Goal: Information Seeking & Learning: Check status

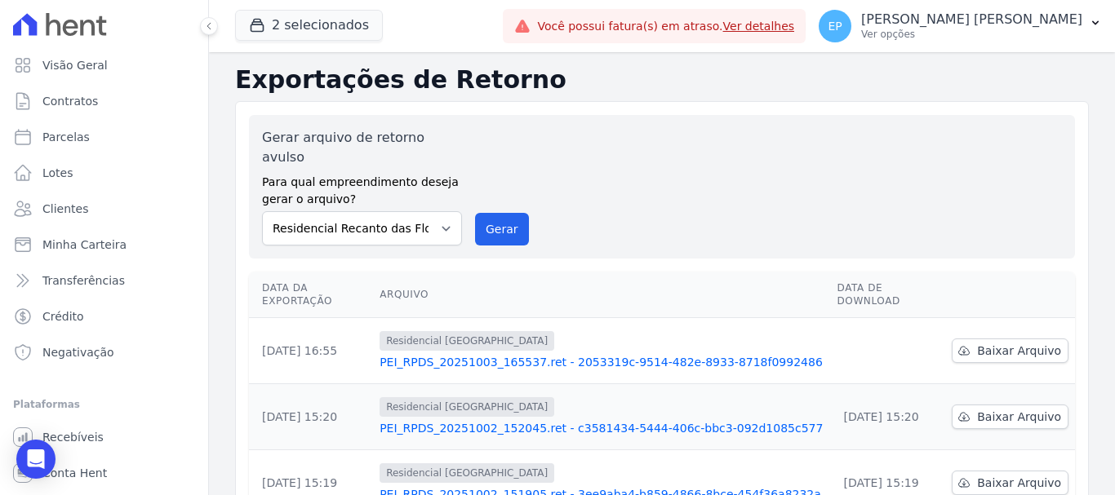
scroll to position [26, 0]
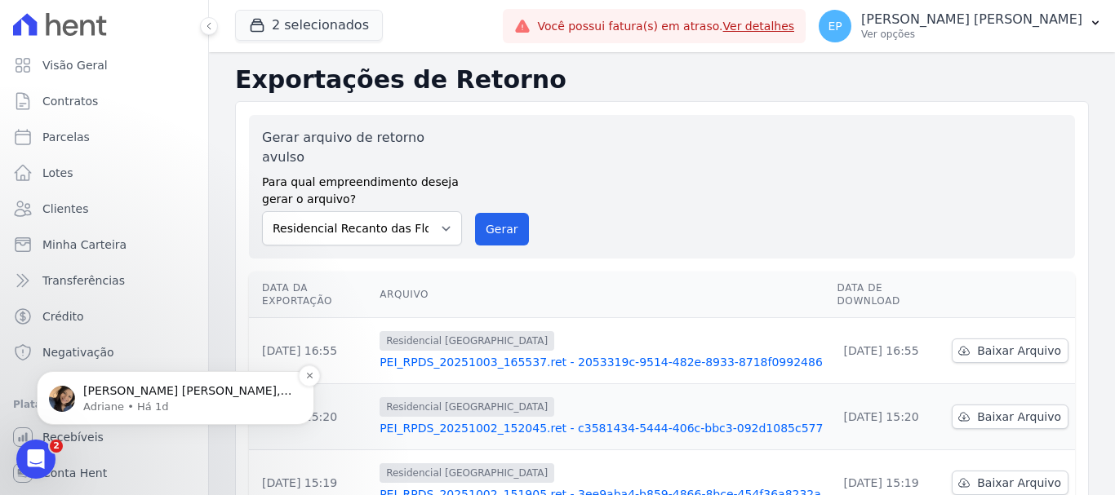
click at [109, 390] on span "[PERSON_NAME] [PERSON_NAME], boa tarde! Como vai? [PERSON_NAME], qual atualizaç…" at bounding box center [187, 415] width 209 height 62
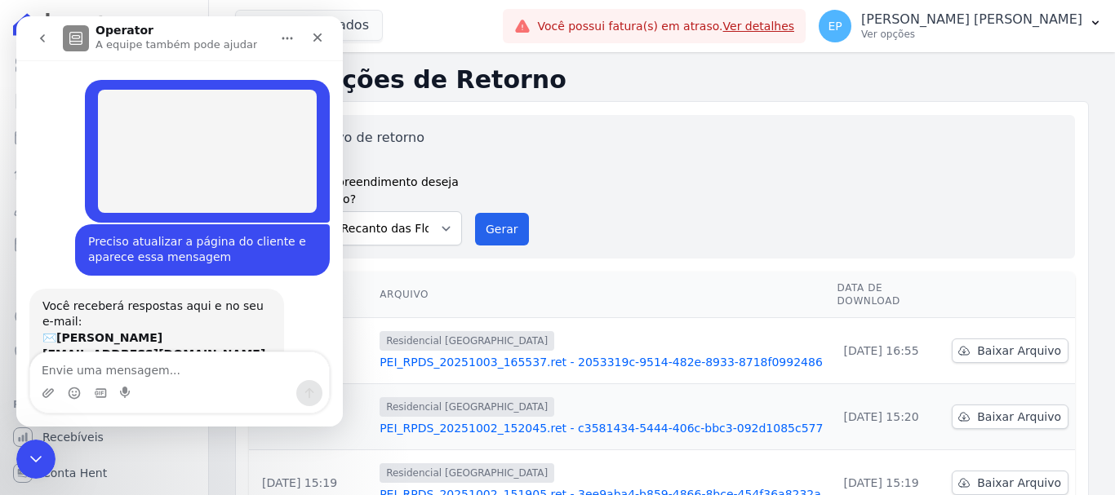
scroll to position [2, 0]
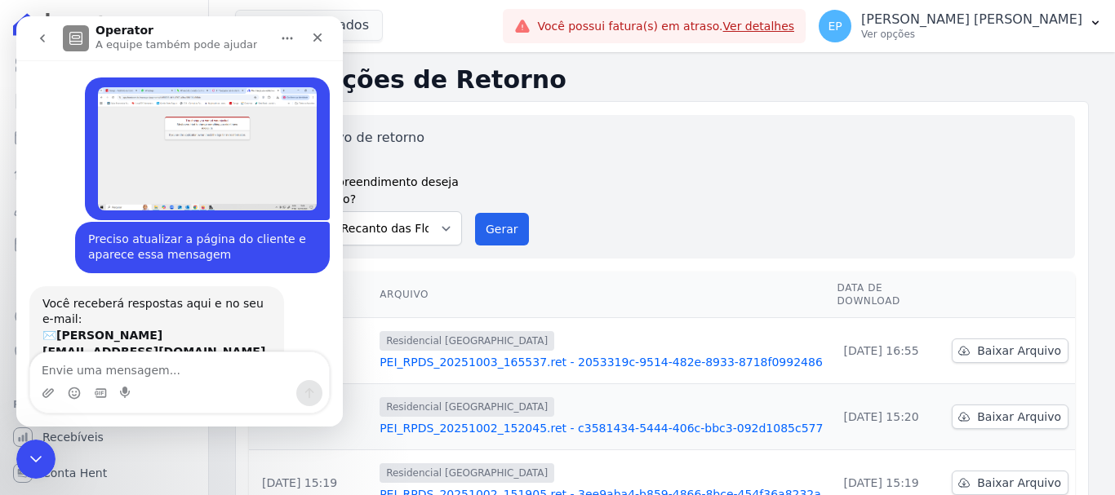
click at [108, 368] on textarea "Envie uma mensagem..." at bounding box center [179, 367] width 299 height 28
type textarea "Boa tarde"
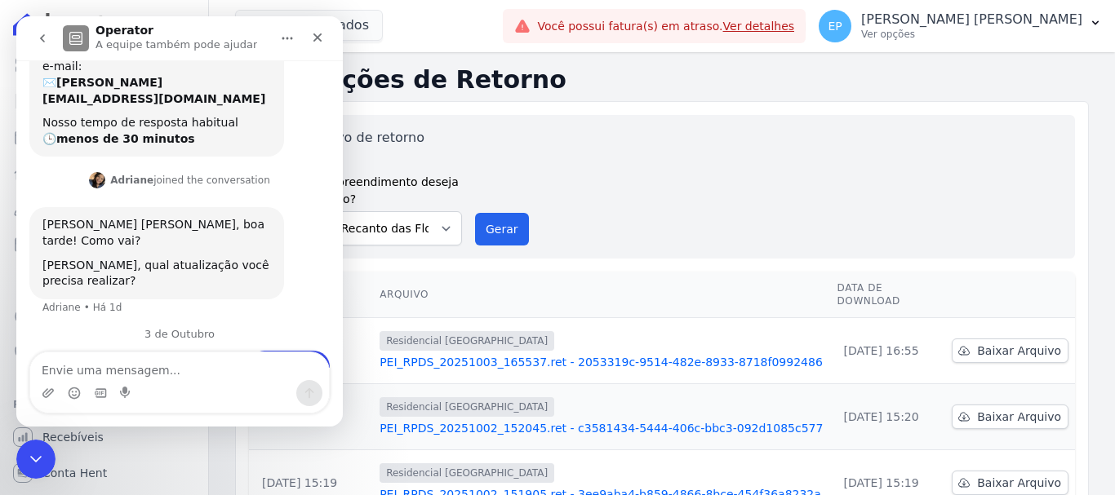
scroll to position [282, 0]
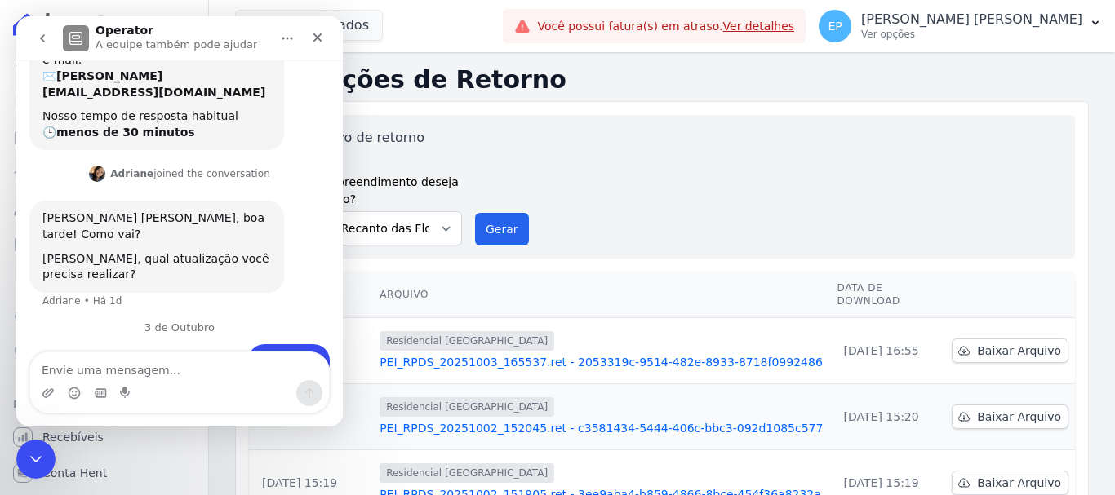
click at [172, 376] on textarea "Envie uma mensagem..." at bounding box center [179, 367] width 299 height 28
click at [236, 379] on textarea "Envie uma mensagem..." at bounding box center [179, 367] width 299 height 28
type textarea "Baixas"
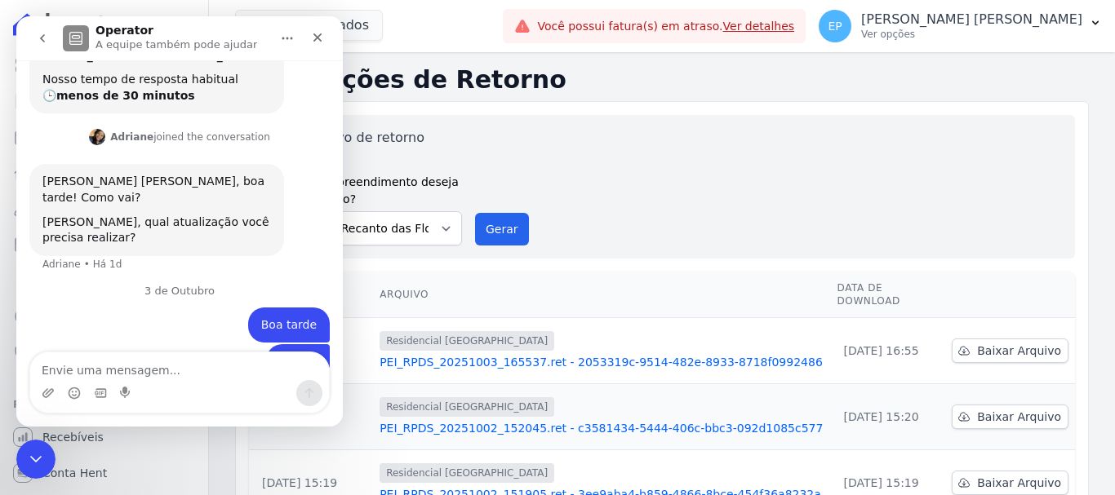
click at [638, 233] on div "Gerar arquivo de retorno avulso Para qual empreendimento deseja gerar o arquivo…" at bounding box center [662, 187] width 826 height 144
click at [318, 32] on icon "Fechar" at bounding box center [317, 37] width 13 height 13
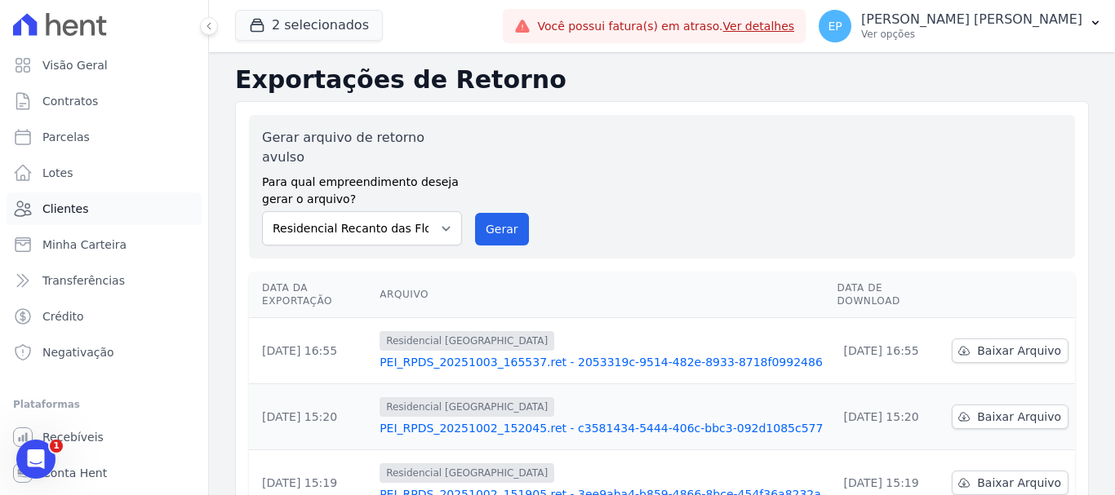
click at [74, 212] on span "Clientes" at bounding box center [65, 209] width 46 height 16
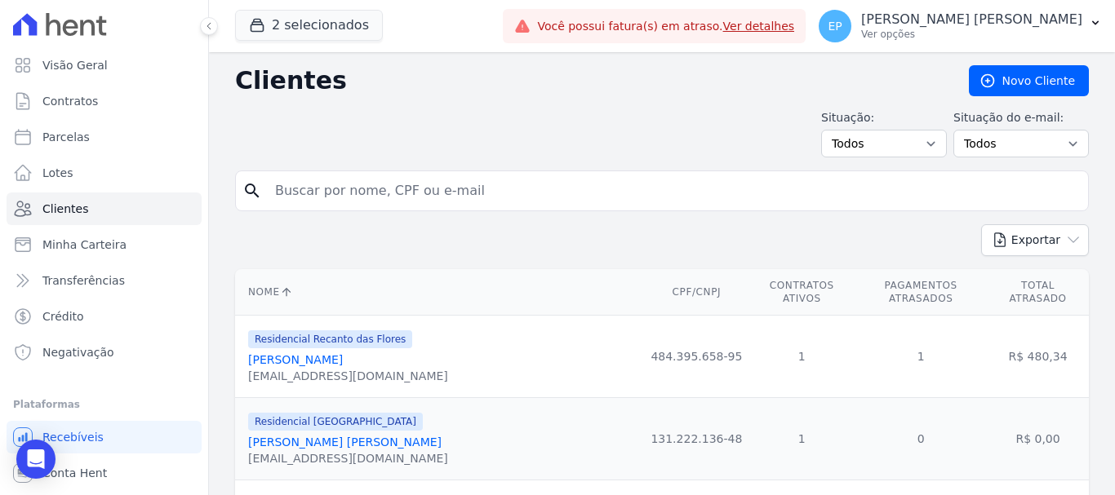
drag, startPoint x: 307, startPoint y: 195, endPoint x: 315, endPoint y: 189, distance: 10.0
click at [313, 189] on input "search" at bounding box center [673, 191] width 816 height 33
type input "renato"
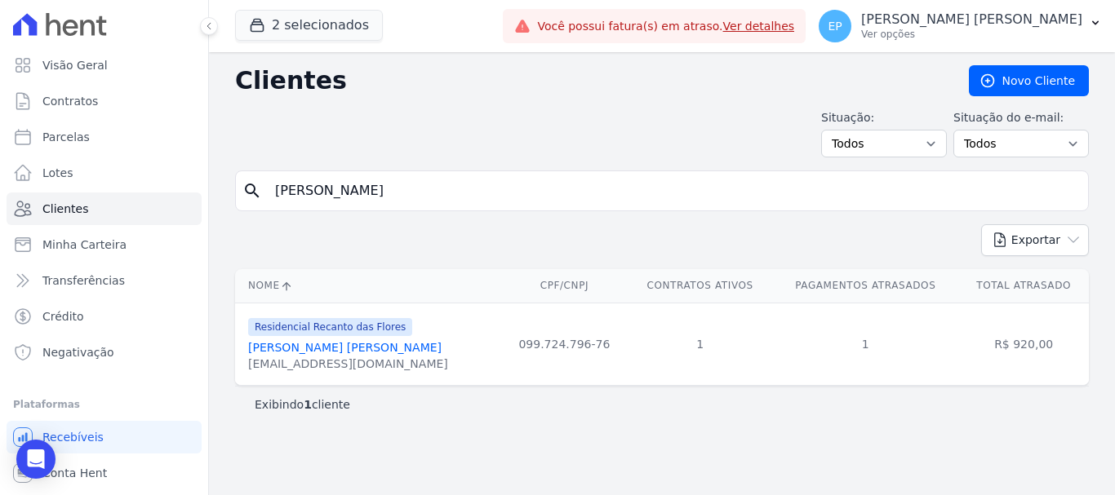
click at [327, 350] on link "Renato De Avelar Rodrigues" at bounding box center [344, 347] width 193 height 13
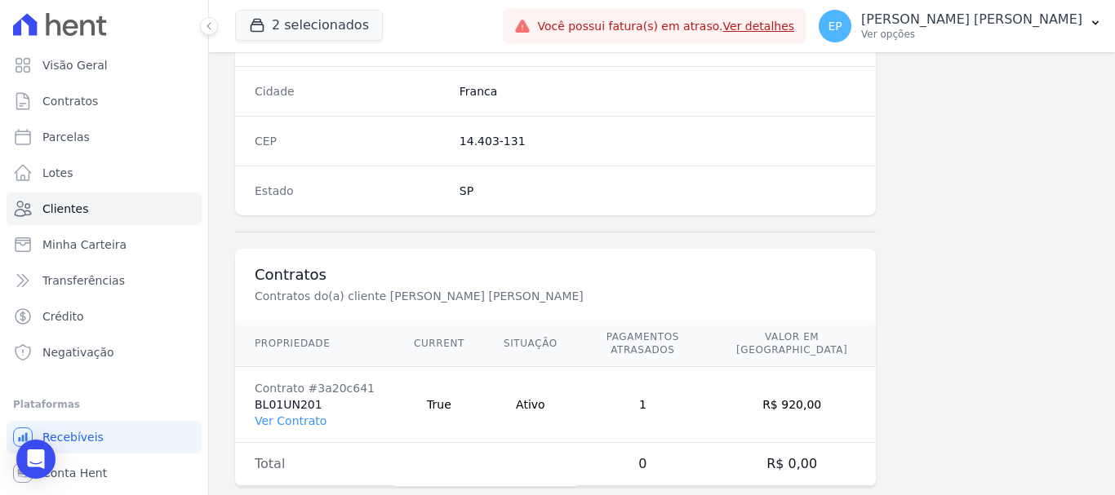
scroll to position [1032, 0]
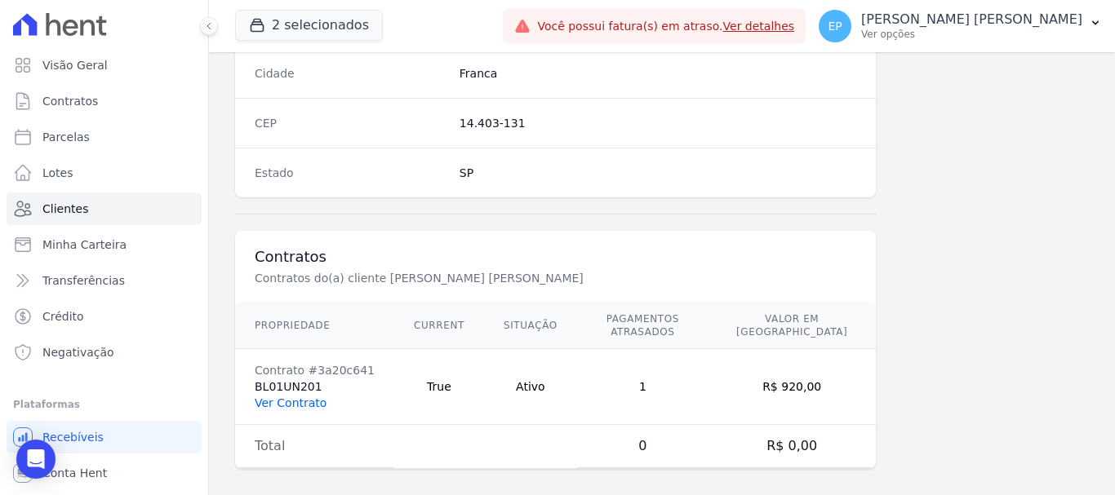
click at [298, 397] on link "Ver Contrato" at bounding box center [291, 403] width 72 height 13
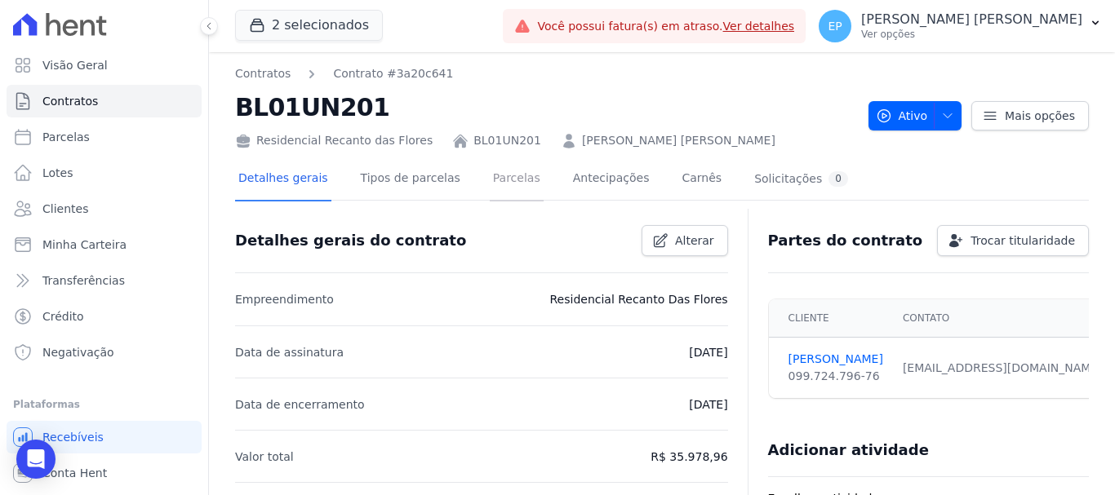
click at [490, 180] on link "Parcelas" at bounding box center [517, 179] width 54 height 43
